Goal: Task Accomplishment & Management: Complete application form

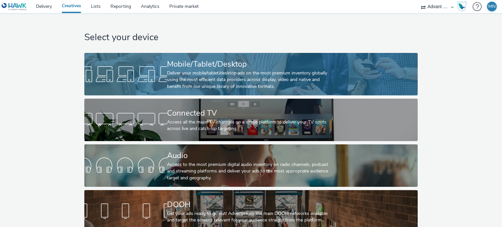
click at [224, 73] on div "Deliver your mobile/tablet/desktop ads on the most premium inventory globally u…" at bounding box center [249, 80] width 165 height 20
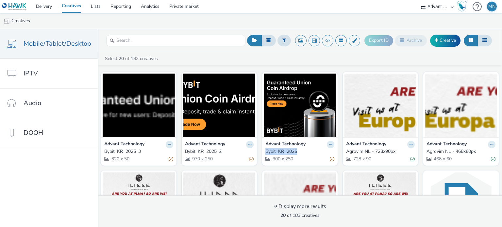
drag, startPoint x: 260, startPoint y: 151, endPoint x: 295, endPoint y: 149, distance: 35.0
click at [295, 149] on div "Advant Technology Bybit_KR_[PHONE_NUMBER]" at bounding box center [300, 151] width 76 height 28
copy div "Bybit_KR_2025"
click at [444, 43] on link "Creative" at bounding box center [445, 41] width 30 height 12
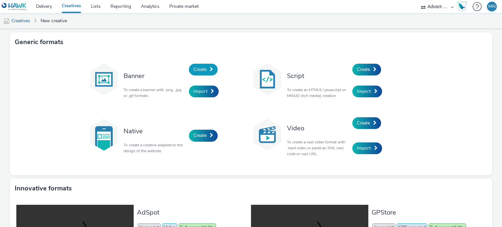
click at [194, 69] on span "Create" at bounding box center [200, 69] width 13 height 6
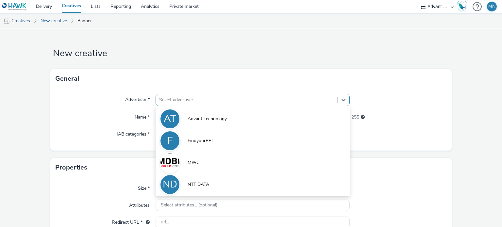
click at [175, 97] on div at bounding box center [246, 100] width 175 height 8
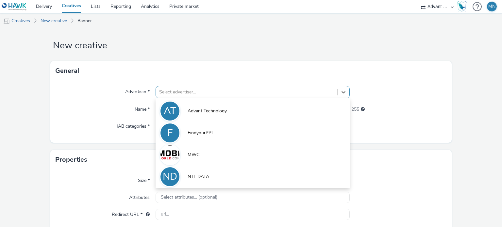
scroll to position [9, 0]
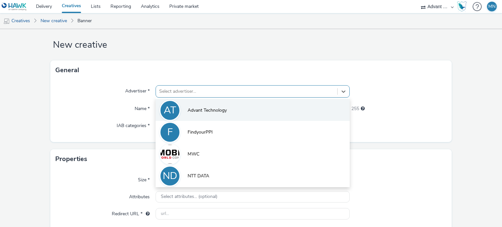
click at [187, 106] on li "AT Advant Technology" at bounding box center [253, 110] width 194 height 22
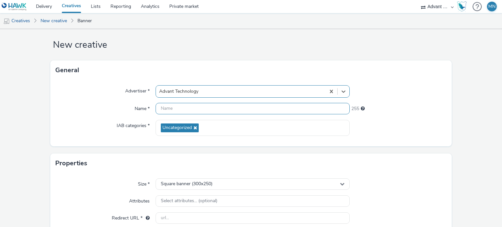
click at [190, 106] on input "text" at bounding box center [253, 108] width 194 height 11
paste input "Bybit_KR_2025"
click at [190, 105] on input "Bybit_KR_2025" at bounding box center [253, 108] width 194 height 11
type input "Bybit_KR_2025_728x90"
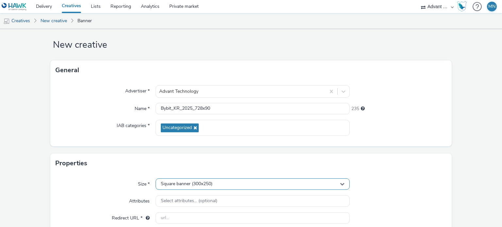
click at [207, 184] on span "Square banner (300x250)" at bounding box center [187, 184] width 52 height 6
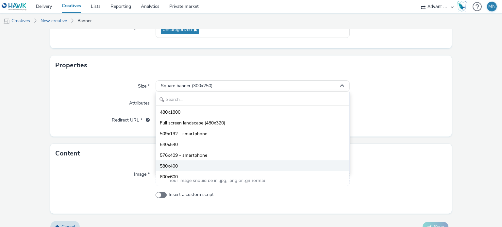
scroll to position [621, 0]
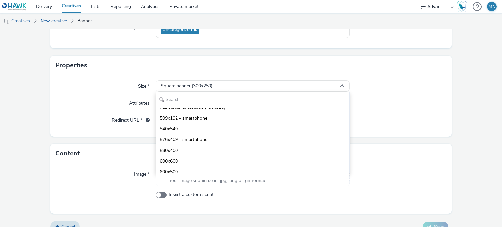
click at [230, 99] on input "text" at bounding box center [252, 99] width 193 height 11
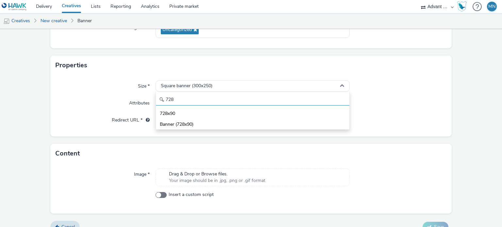
scroll to position [0, 0]
type input "728"
click at [192, 123] on span "Banner (728x90)" at bounding box center [177, 124] width 34 height 7
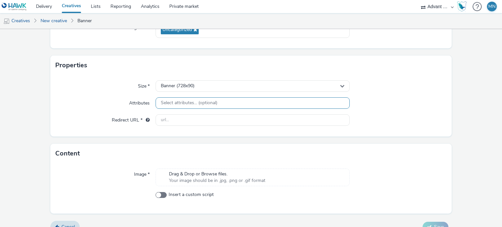
click at [207, 103] on span "Select attributes... (optional)" at bounding box center [189, 103] width 57 height 6
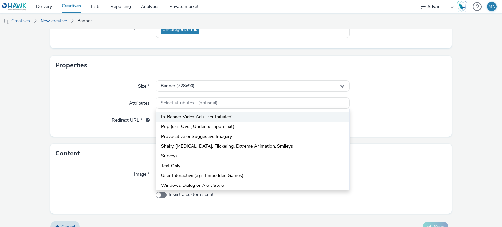
scroll to position [98, 0]
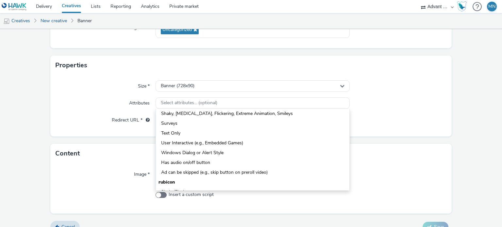
click at [116, 105] on div "Attributes" at bounding box center [106, 103] width 100 height 12
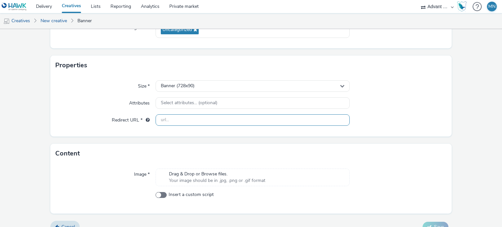
click at [198, 122] on input "text" at bounding box center [253, 119] width 194 height 11
type input "[URL][DOMAIN_NAME]"
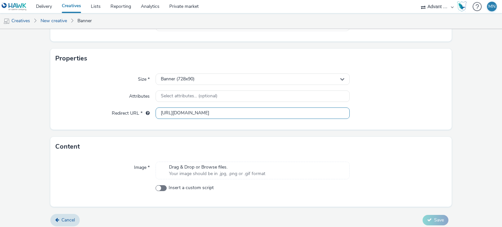
scroll to position [117, 0]
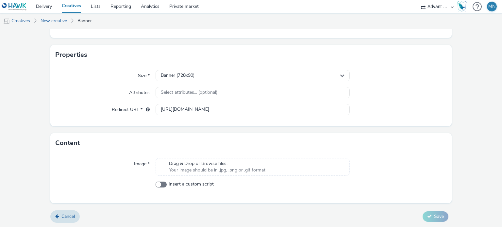
click at [225, 172] on span "Your image should be in .jpg, .png or .gif format" at bounding box center [217, 170] width 96 height 7
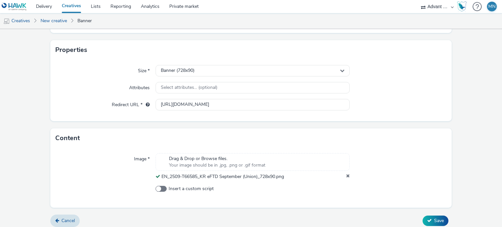
scroll to position [127, 0]
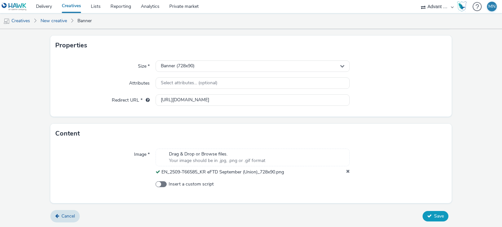
click at [427, 216] on button "Save" at bounding box center [436, 216] width 26 height 10
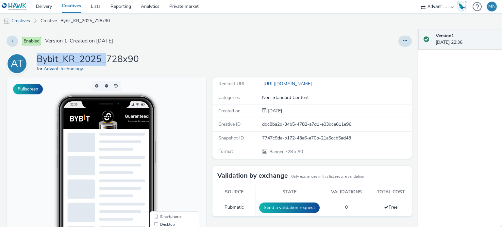
drag, startPoint x: 37, startPoint y: 60, endPoint x: 104, endPoint y: 60, distance: 66.7
click at [104, 60] on h1 "Bybit_KR_2025_728x90" at bounding box center [88, 59] width 102 height 12
copy h1 "Bybit_KR_2025_"
click at [26, 21] on link "Creatives" at bounding box center [16, 21] width 33 height 16
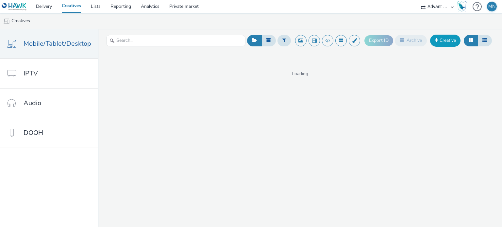
click at [446, 39] on link "Creative" at bounding box center [445, 41] width 30 height 12
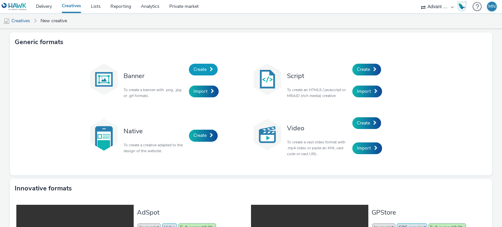
click at [198, 69] on span "Create" at bounding box center [200, 69] width 13 height 6
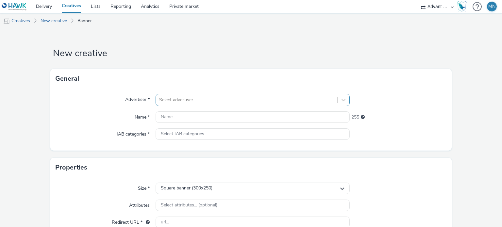
click at [174, 98] on div "Select advertiser..." at bounding box center [246, 100] width 181 height 10
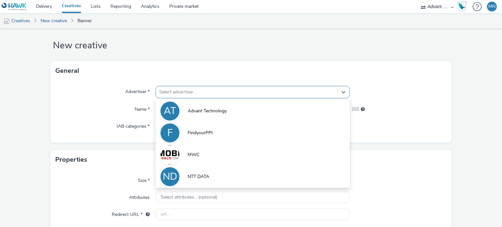
scroll to position [9, 0]
drag, startPoint x: 191, startPoint y: 108, endPoint x: 192, endPoint y: 113, distance: 5.7
click at [191, 108] on span "Advant Technology" at bounding box center [207, 110] width 39 height 7
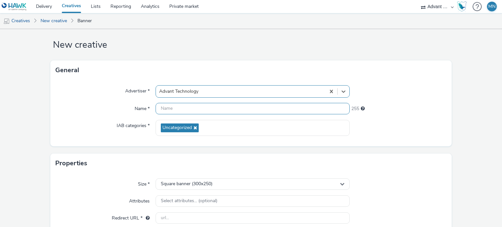
click at [198, 111] on input "text" at bounding box center [253, 108] width 194 height 11
paste input "Bybit_KR_2025_"
type input "Bybit_KR_2025_"
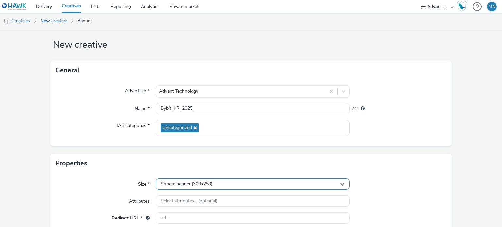
click at [200, 187] on div "Square banner (300x250)" at bounding box center [253, 184] width 194 height 11
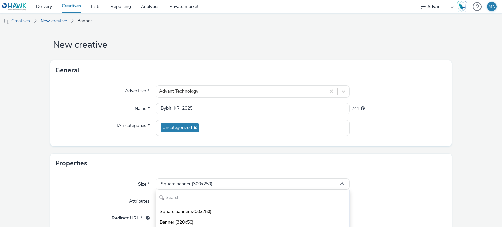
click at [196, 198] on input "text" at bounding box center [252, 197] width 193 height 11
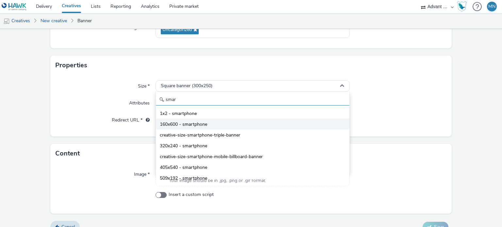
type input "smar"
click at [243, 128] on li "160x600 - smartphone" at bounding box center [252, 124] width 193 height 11
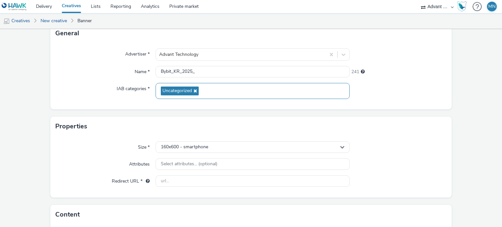
scroll to position [41, 0]
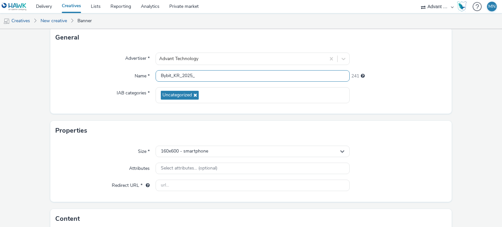
click at [219, 77] on input "Bybit_KR_2025_" at bounding box center [253, 75] width 194 height 11
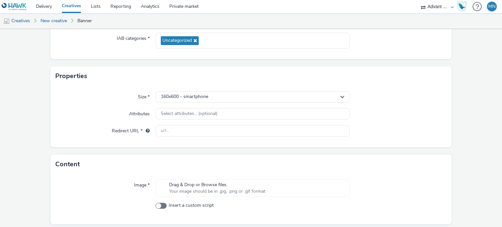
scroll to position [107, 0]
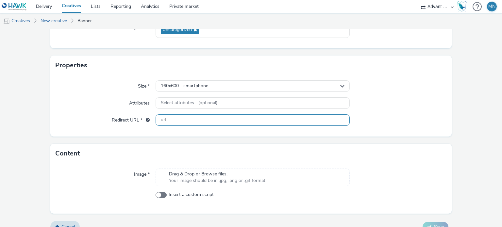
type input "Bybit_KR_2025_160x600"
click at [197, 120] on input "text" at bounding box center [253, 119] width 194 height 11
type input "[URL][DOMAIN_NAME]"
click at [209, 171] on span "Drag & Drop or Browse files." at bounding box center [217, 174] width 96 height 7
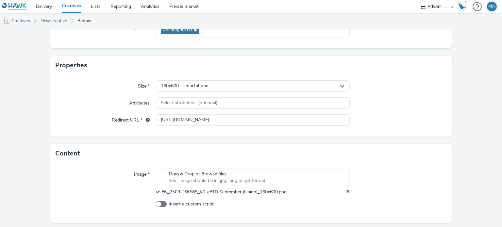
scroll to position [127, 0]
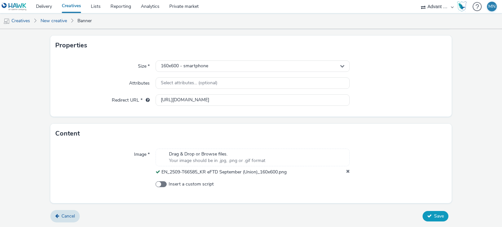
click at [427, 215] on icon at bounding box center [429, 216] width 5 height 5
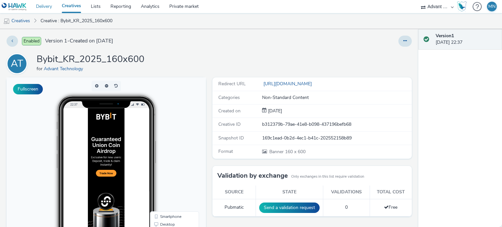
click at [47, 9] on link "Delivery" at bounding box center [44, 6] width 26 height 13
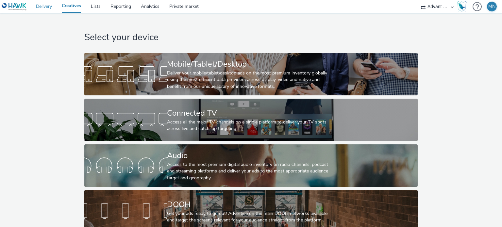
click at [47, 5] on link "Delivery" at bounding box center [44, 6] width 26 height 13
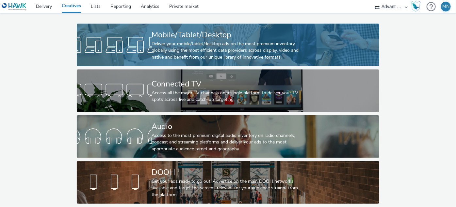
scroll to position [34, 0]
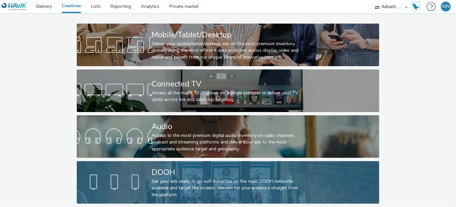
click at [172, 172] on div "DOOH" at bounding box center [227, 171] width 150 height 11
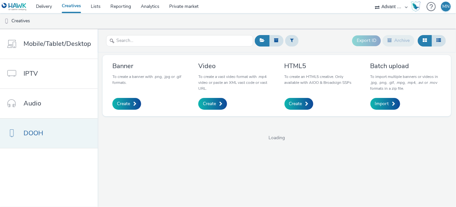
click at [42, 131] on span "DOOH" at bounding box center [34, 132] width 20 height 9
click at [46, 7] on link "Delivery" at bounding box center [44, 6] width 26 height 13
